Goal: Task Accomplishment & Management: Manage account settings

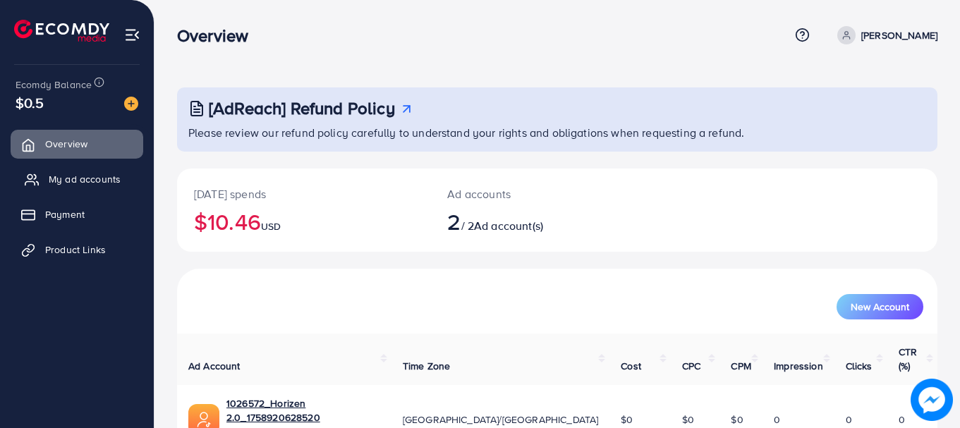
click at [99, 176] on span "My ad accounts" at bounding box center [85, 179] width 72 height 14
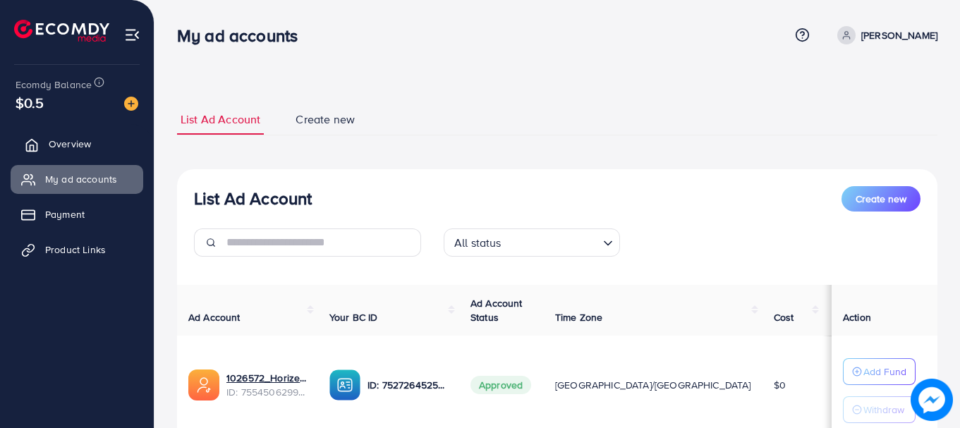
click at [64, 152] on link "Overview" at bounding box center [77, 144] width 133 height 28
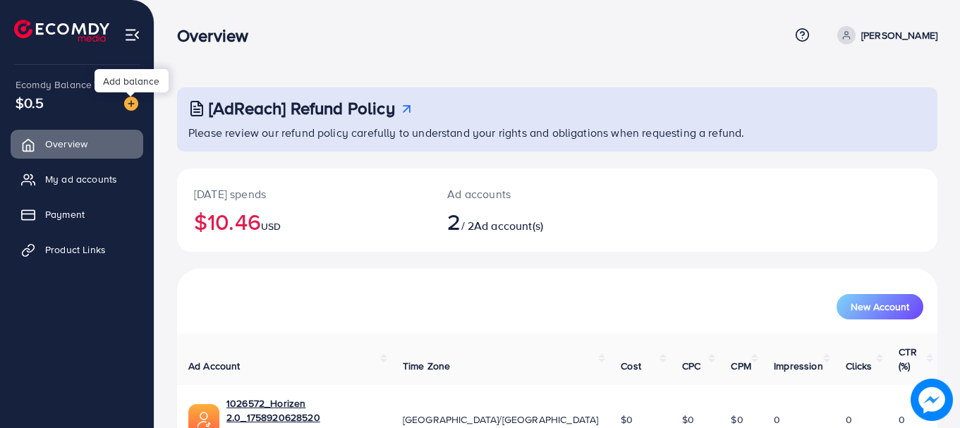
click at [129, 99] on img at bounding box center [131, 104] width 14 height 14
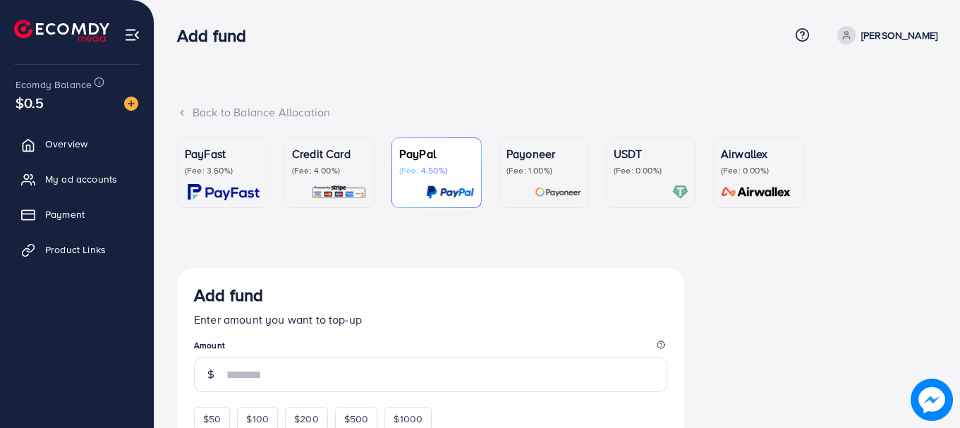
click at [208, 38] on h3 "Add fund" at bounding box center [217, 35] width 80 height 20
click at [219, 37] on h3 "Add fund" at bounding box center [217, 35] width 80 height 20
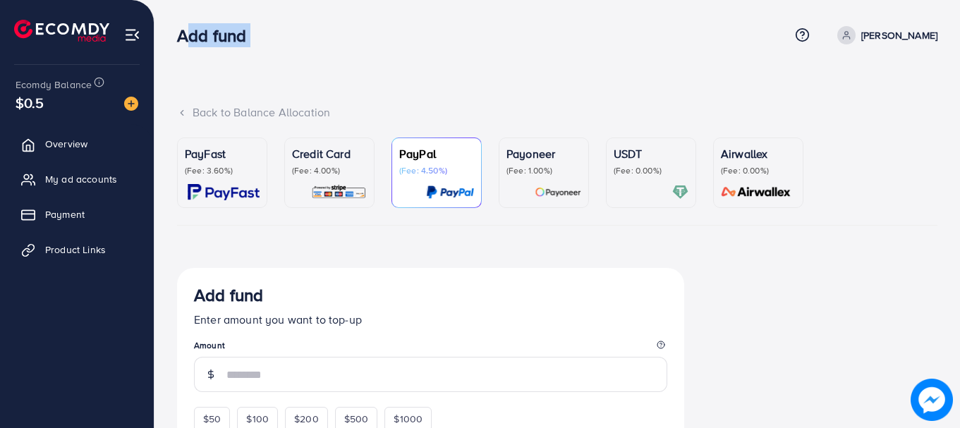
click at [219, 37] on h3 "Add fund" at bounding box center [217, 35] width 80 height 20
click at [212, 34] on h3 "Add fund" at bounding box center [217, 35] width 80 height 20
click at [210, 33] on h3 "Add fund" at bounding box center [217, 35] width 80 height 20
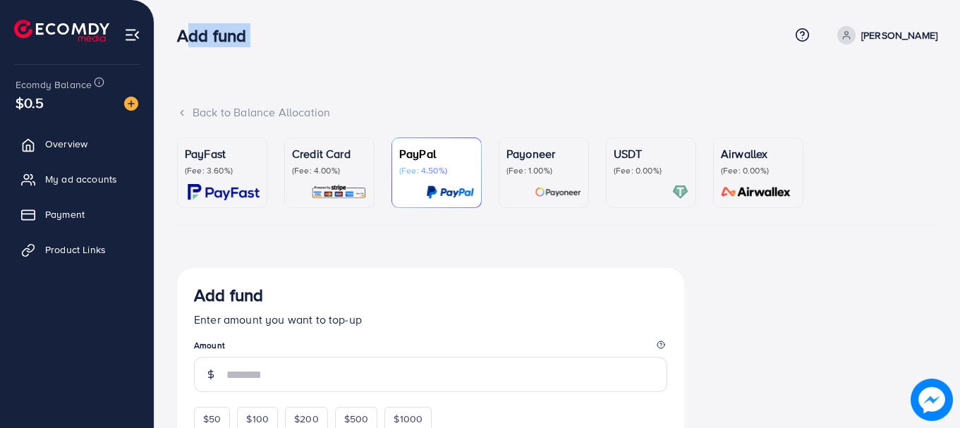
click at [210, 33] on h3 "Add fund" at bounding box center [217, 35] width 80 height 20
click at [272, 119] on div "Back to Balance Allocation" at bounding box center [557, 112] width 761 height 16
